Goal: Contribute content

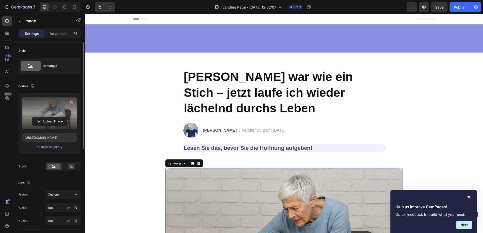
scroll to position [103, 0]
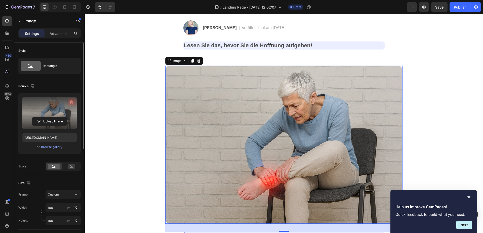
click at [70, 103] on icon "button" at bounding box center [71, 102] width 5 height 5
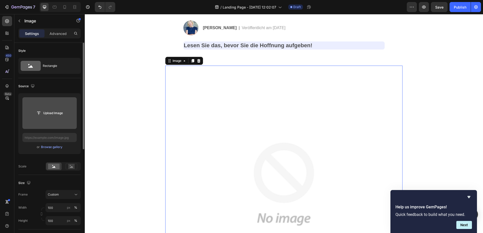
click at [48, 112] on input "file" at bounding box center [49, 113] width 35 height 9
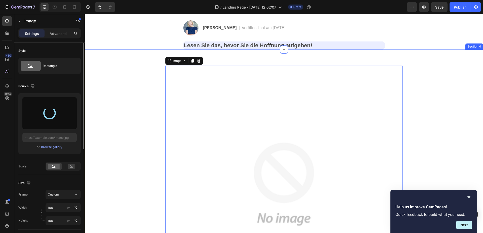
type input "[URL][DOMAIN_NAME]"
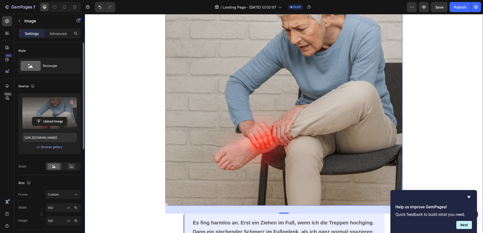
scroll to position [257, 0]
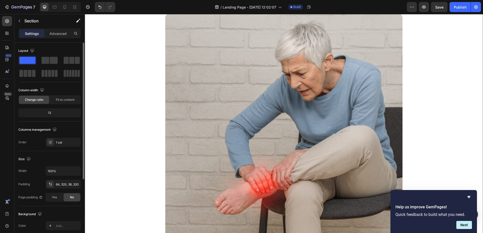
scroll to position [205, 0]
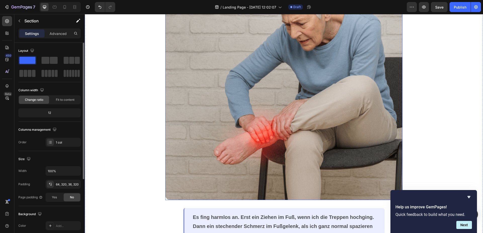
click at [337, 99] on img at bounding box center [283, 81] width 237 height 237
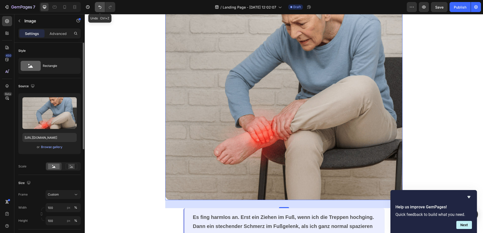
click at [102, 9] on icon "Undo/Redo" at bounding box center [99, 7] width 5 height 5
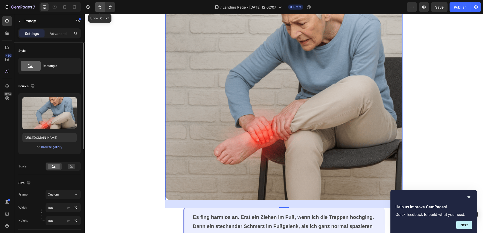
click at [102, 9] on icon "Undo/Redo" at bounding box center [99, 7] width 5 height 5
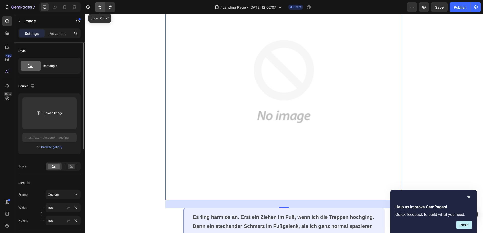
click at [99, 6] on icon "Undo/Redo" at bounding box center [99, 7] width 5 height 5
type input "[URL][DOMAIN_NAME]"
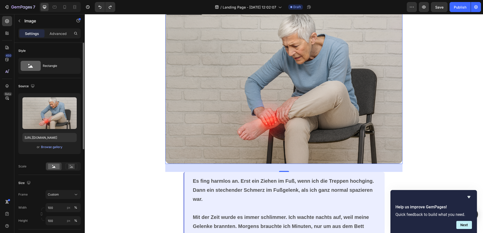
scroll to position [128, 0]
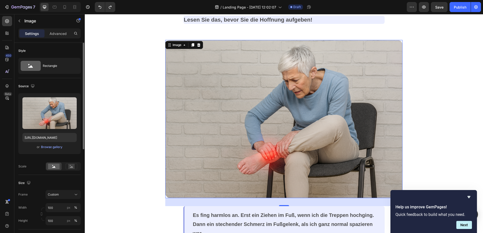
click at [291, 98] on img at bounding box center [283, 119] width 237 height 158
click at [72, 169] on rect at bounding box center [71, 166] width 7 height 5
click at [57, 168] on rect at bounding box center [54, 167] width 12 height 6
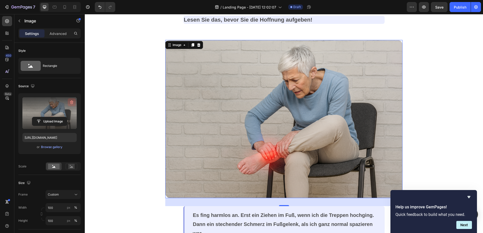
click at [70, 102] on icon "button" at bounding box center [71, 102] width 5 height 5
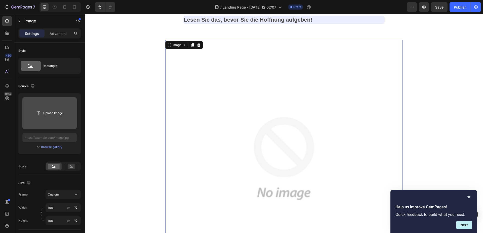
click at [56, 113] on input "file" at bounding box center [49, 113] width 35 height 9
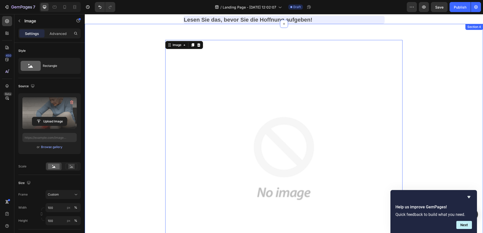
type input "[URL][DOMAIN_NAME]"
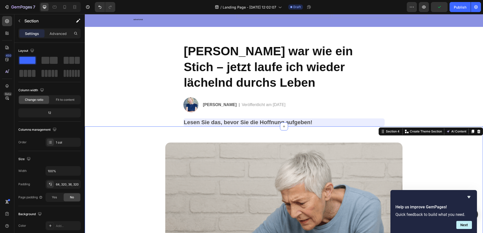
scroll to position [0, 0]
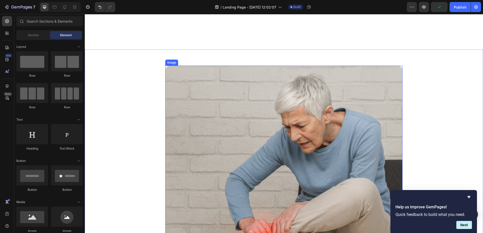
scroll to position [180, 0]
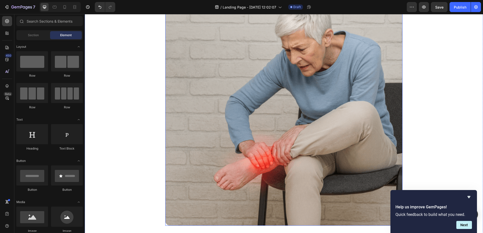
click at [350, 102] on img at bounding box center [283, 107] width 237 height 237
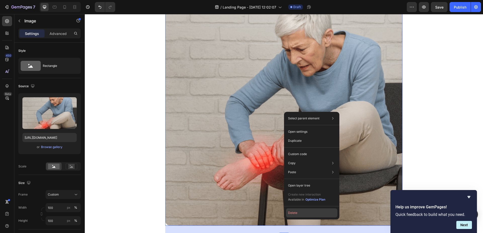
click at [302, 211] on button "Delete" at bounding box center [311, 213] width 51 height 9
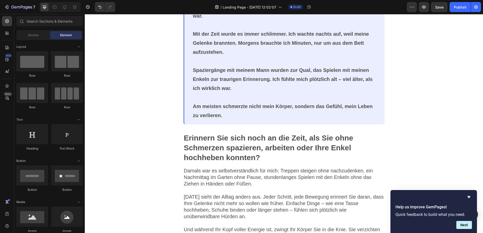
scroll to position [0, 0]
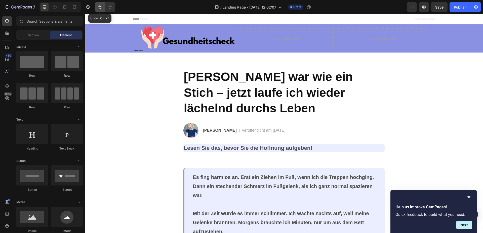
click at [100, 6] on icon "Undo/Redo" at bounding box center [99, 7] width 5 height 5
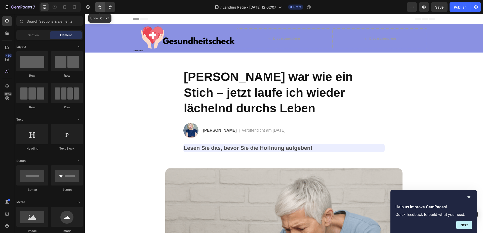
click at [100, 6] on icon "Undo/Redo" at bounding box center [99, 7] width 5 height 5
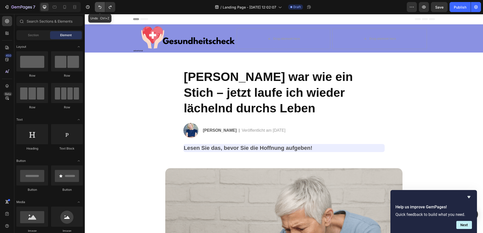
click at [100, 6] on icon "Undo/Redo" at bounding box center [99, 7] width 5 height 5
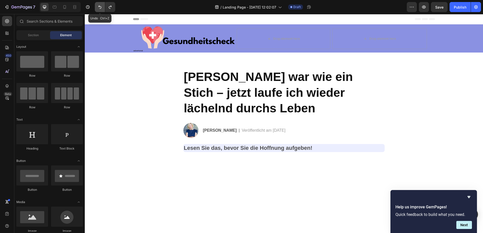
click at [100, 6] on icon "Undo/Redo" at bounding box center [99, 7] width 5 height 5
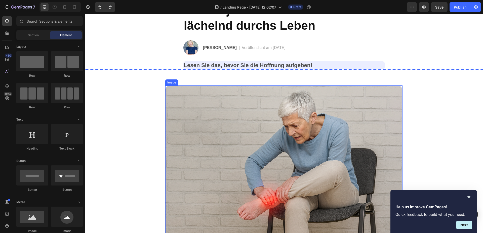
scroll to position [103, 0]
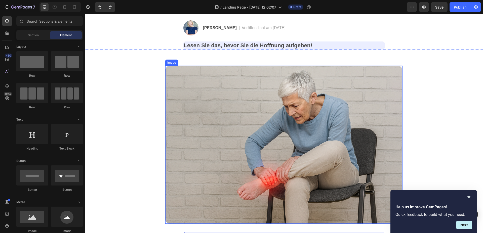
click at [253, 88] on img at bounding box center [283, 145] width 237 height 158
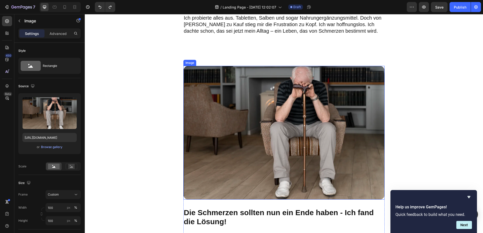
click at [255, 130] on img at bounding box center [284, 133] width 201 height 134
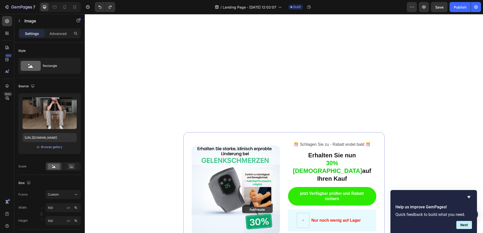
scroll to position [1610, 0]
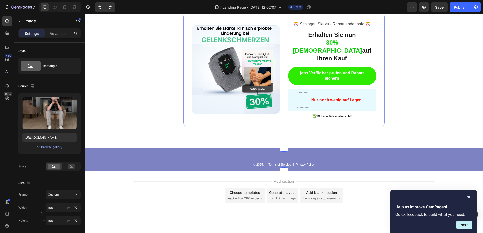
click at [315, 158] on div "Title Line © 2025, . Text Block Terms of Service Text Block | Text Block Privac…" at bounding box center [284, 160] width 399 height 24
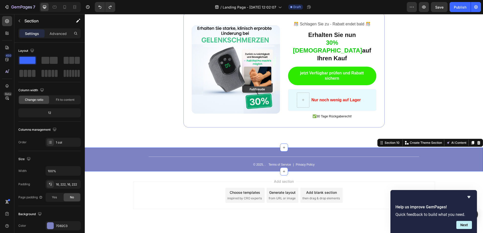
click at [190, 201] on div "Add section Choose templates inspired by CRO experts Generate layout from URL o…" at bounding box center [284, 203] width 399 height 62
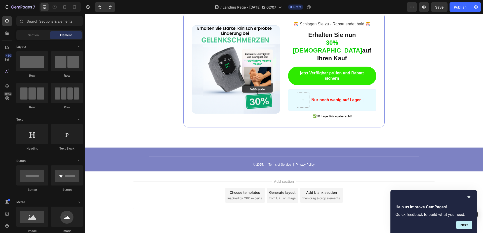
click at [190, 201] on div "Add section Choose templates inspired by CRO experts Generate layout from URL o…" at bounding box center [284, 203] width 399 height 62
